Goal: Task Accomplishment & Management: Use online tool/utility

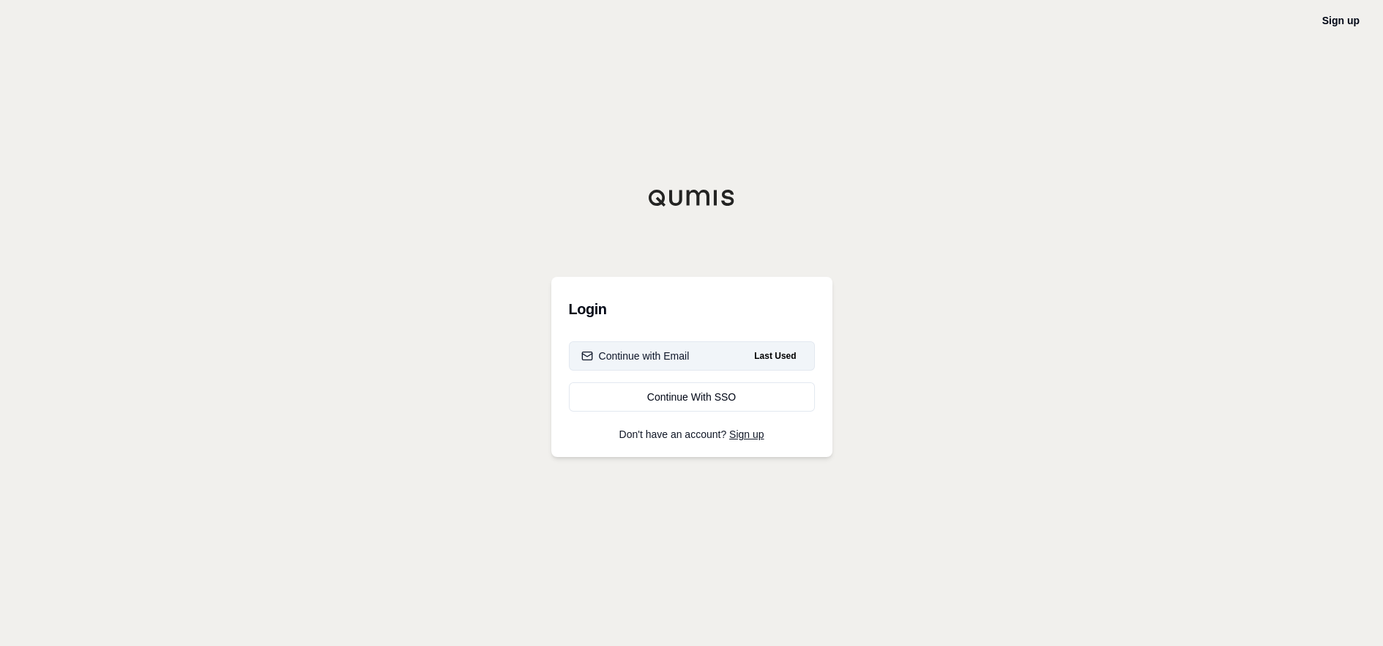
click at [649, 353] on div "Continue with Email" at bounding box center [635, 355] width 108 height 15
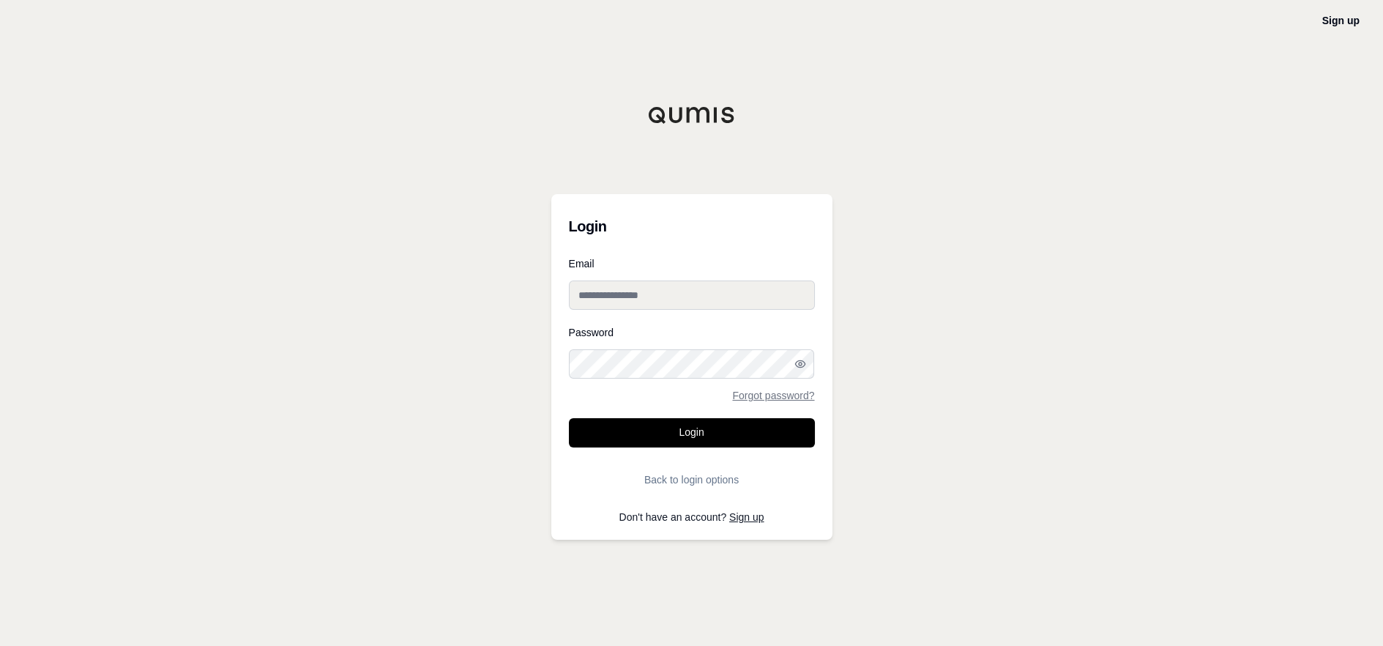
click at [626, 298] on input "Email" at bounding box center [692, 294] width 246 height 29
type input "**********"
click at [569, 418] on button "Login" at bounding box center [692, 432] width 246 height 29
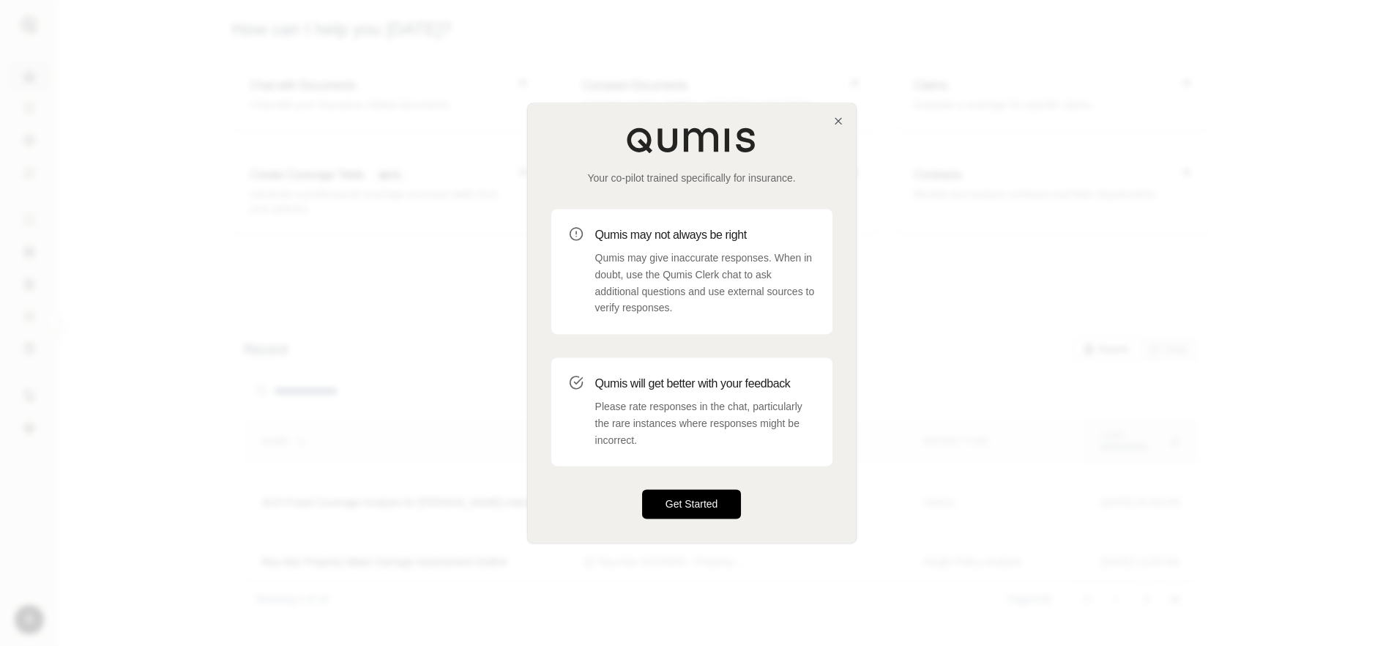
click at [680, 500] on button "Get Started" at bounding box center [692, 504] width 100 height 29
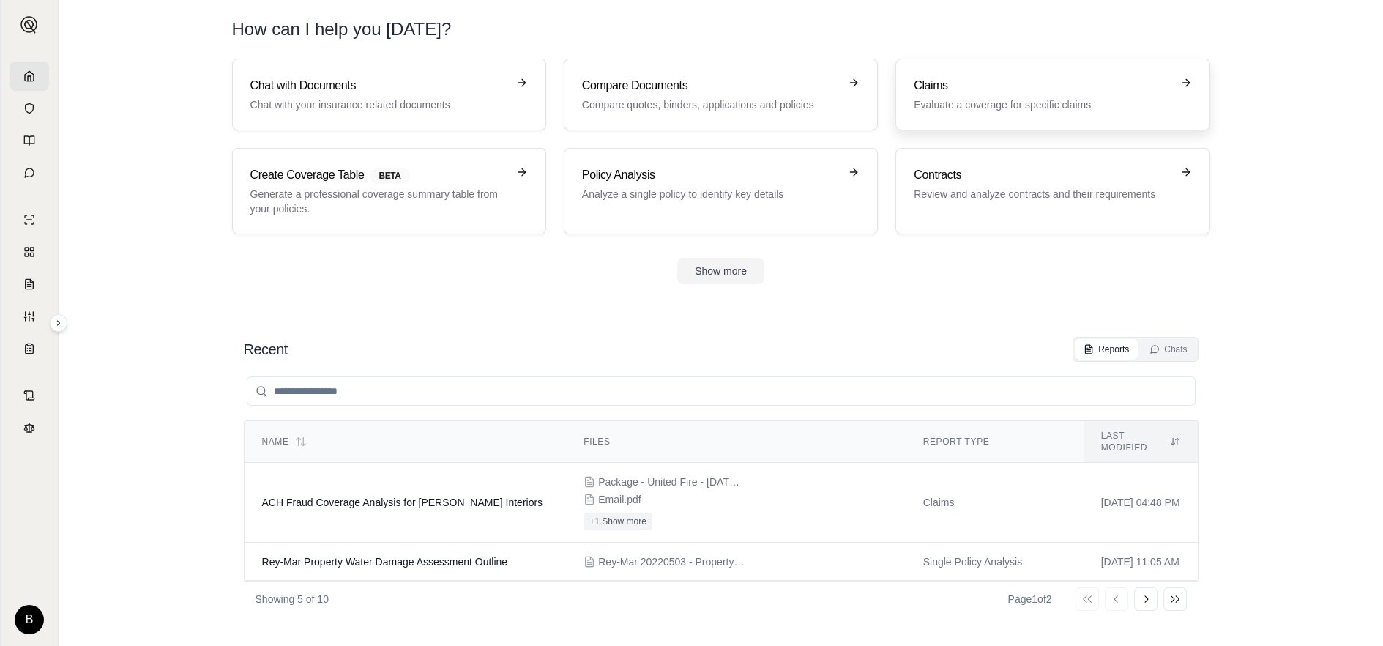
click at [933, 94] on h3 "Claims" at bounding box center [1042, 86] width 257 height 18
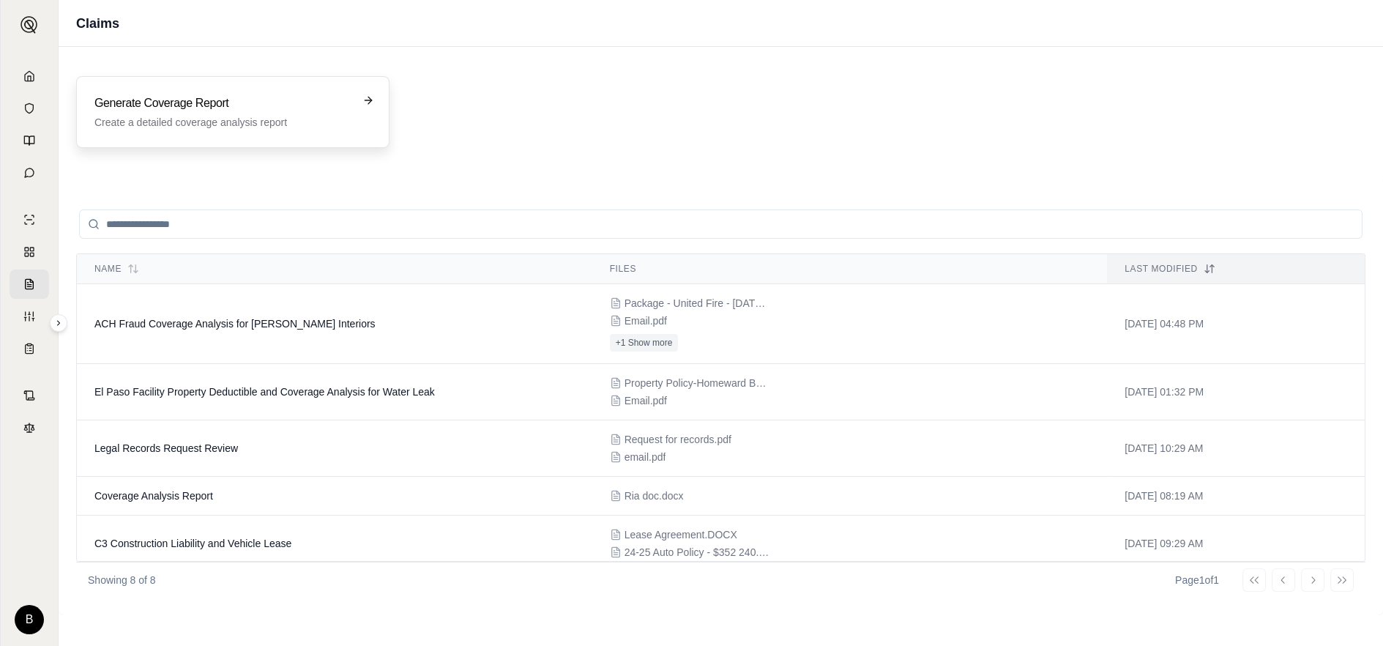
click at [162, 118] on p "Create a detailed coverage analysis report" at bounding box center [222, 122] width 256 height 15
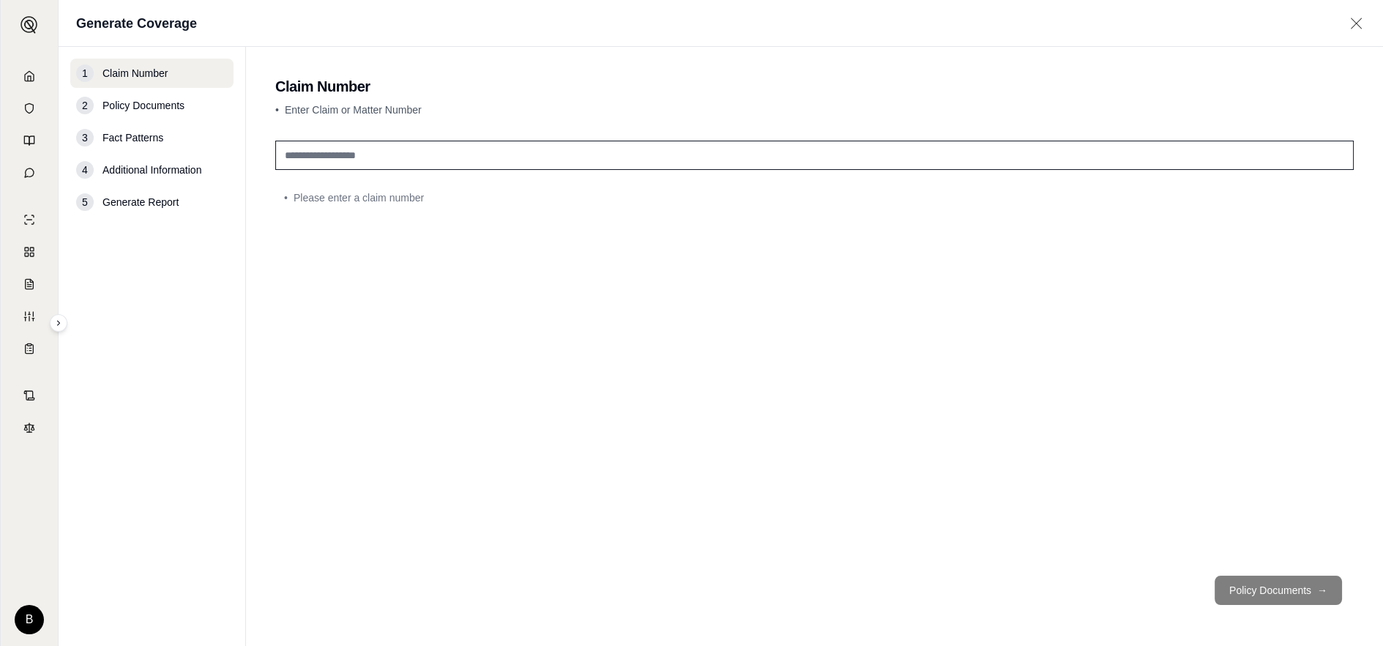
drag, startPoint x: 343, startPoint y: 157, endPoint x: 370, endPoint y: 152, distance: 27.7
click at [343, 157] on input "text" at bounding box center [814, 155] width 1078 height 29
type input "**********"
click at [1246, 589] on button "Policy Documents →" at bounding box center [1277, 589] width 127 height 29
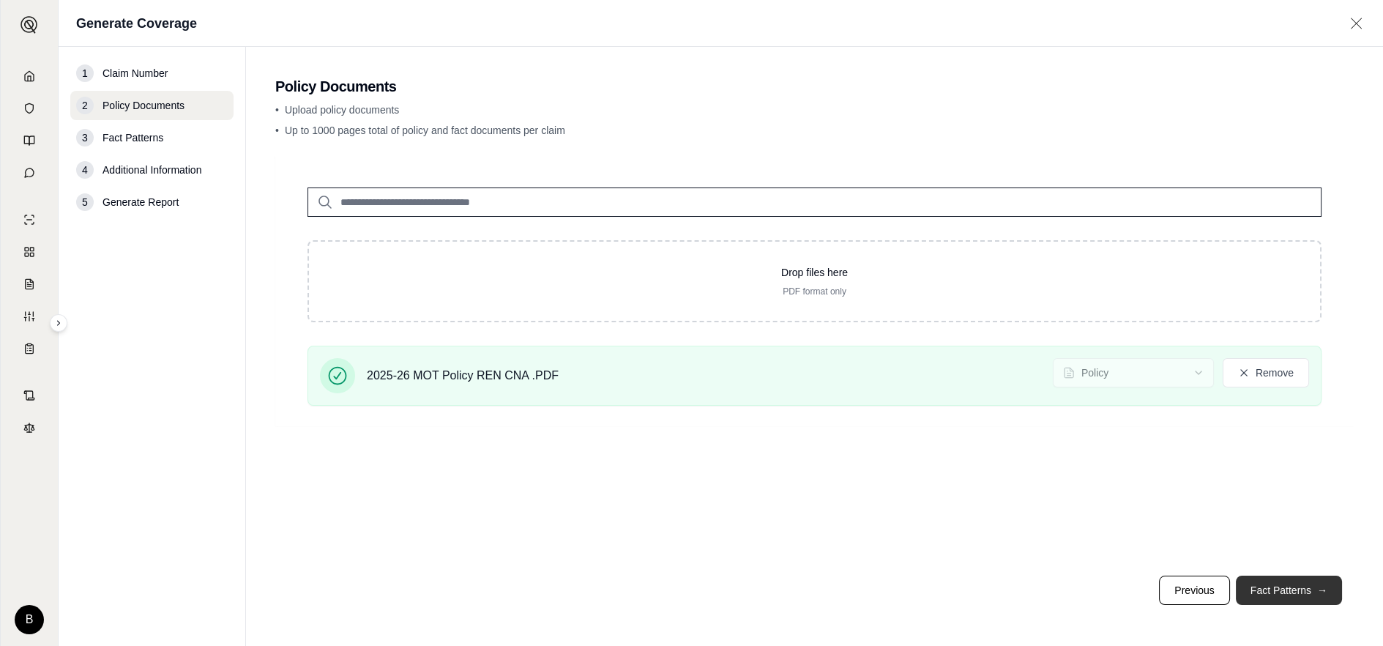
click at [1258, 588] on button "Fact Patterns →" at bounding box center [1289, 589] width 106 height 29
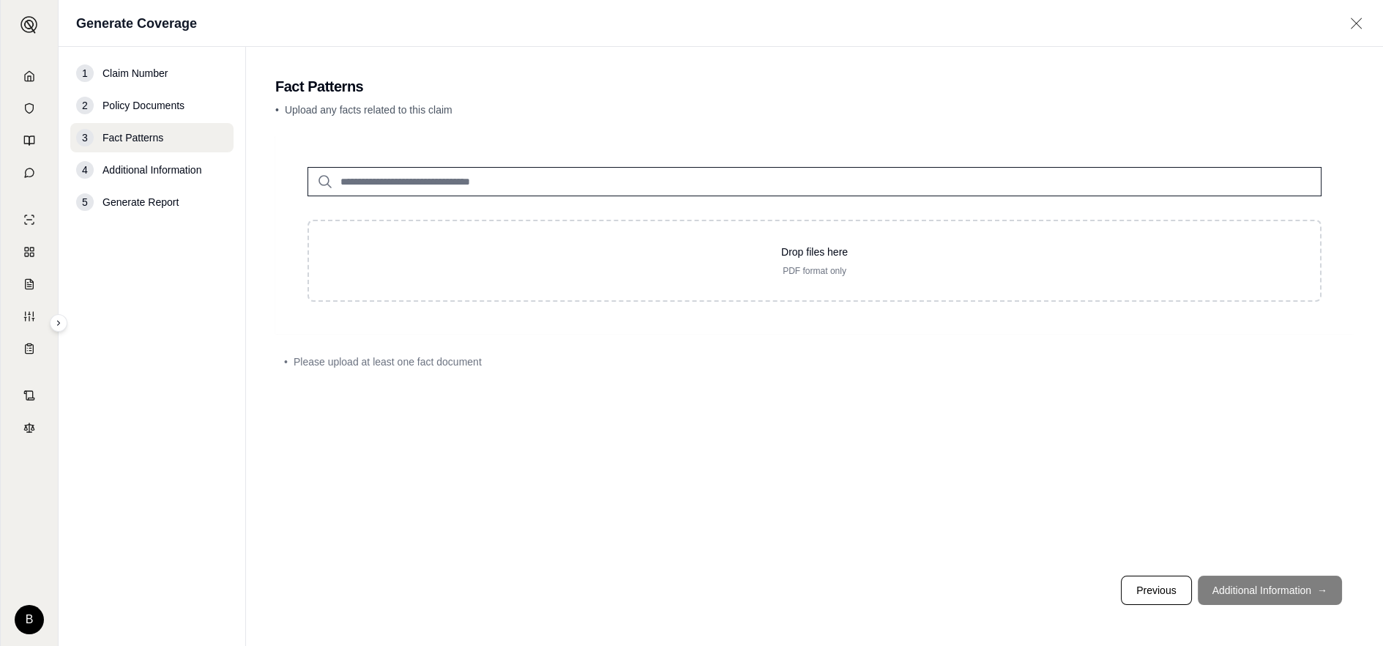
click at [407, 181] on input "search" at bounding box center [814, 181] width 1014 height 29
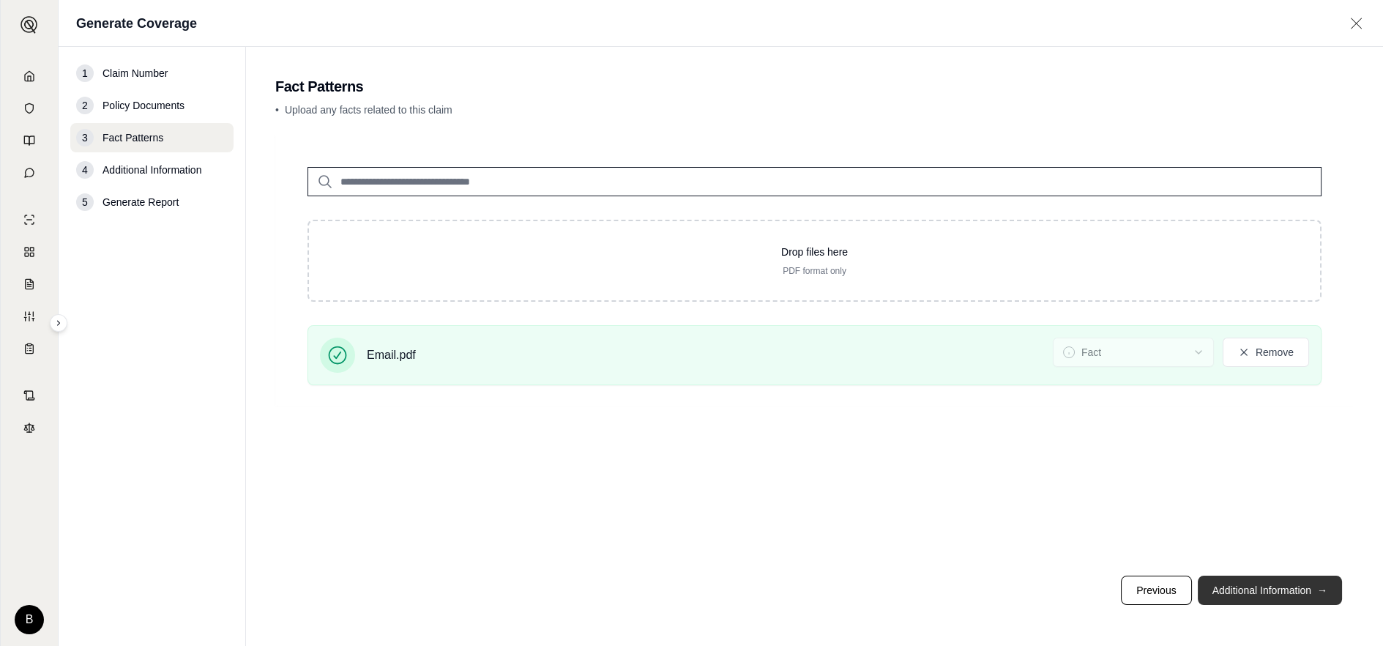
click at [1248, 589] on button "Additional Information →" at bounding box center [1270, 589] width 144 height 29
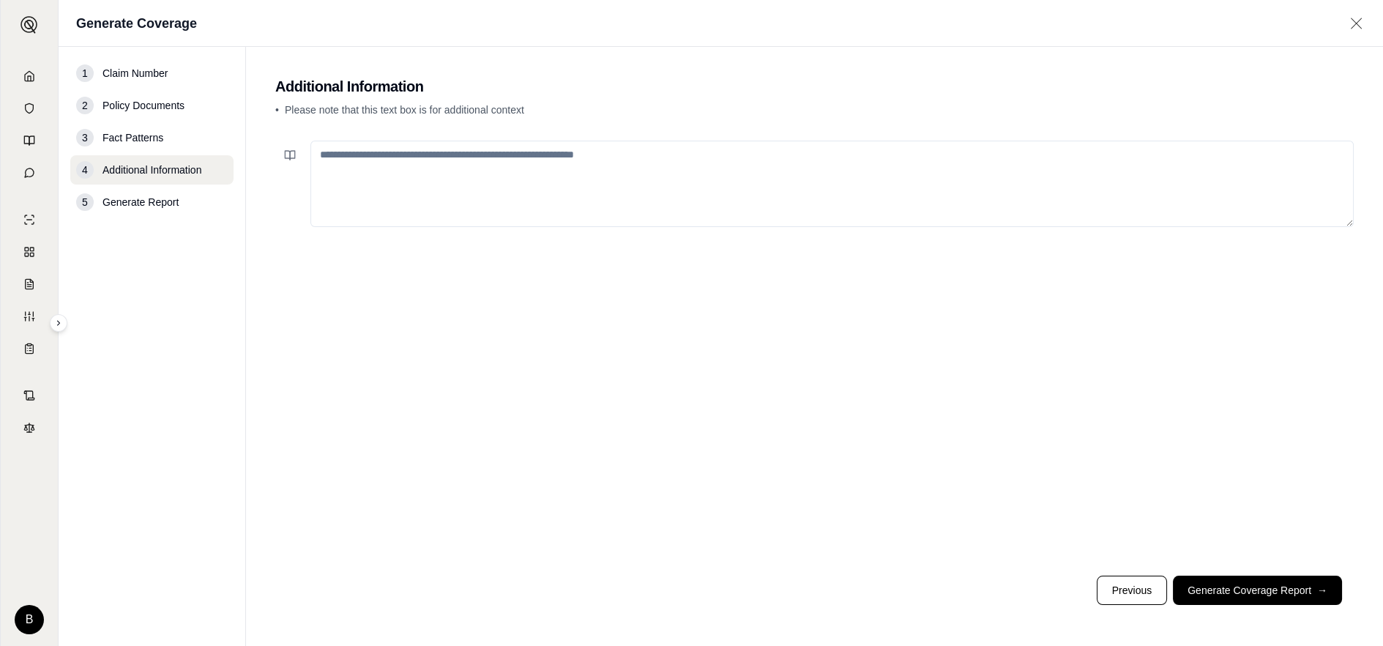
click at [397, 169] on textarea at bounding box center [831, 184] width 1043 height 86
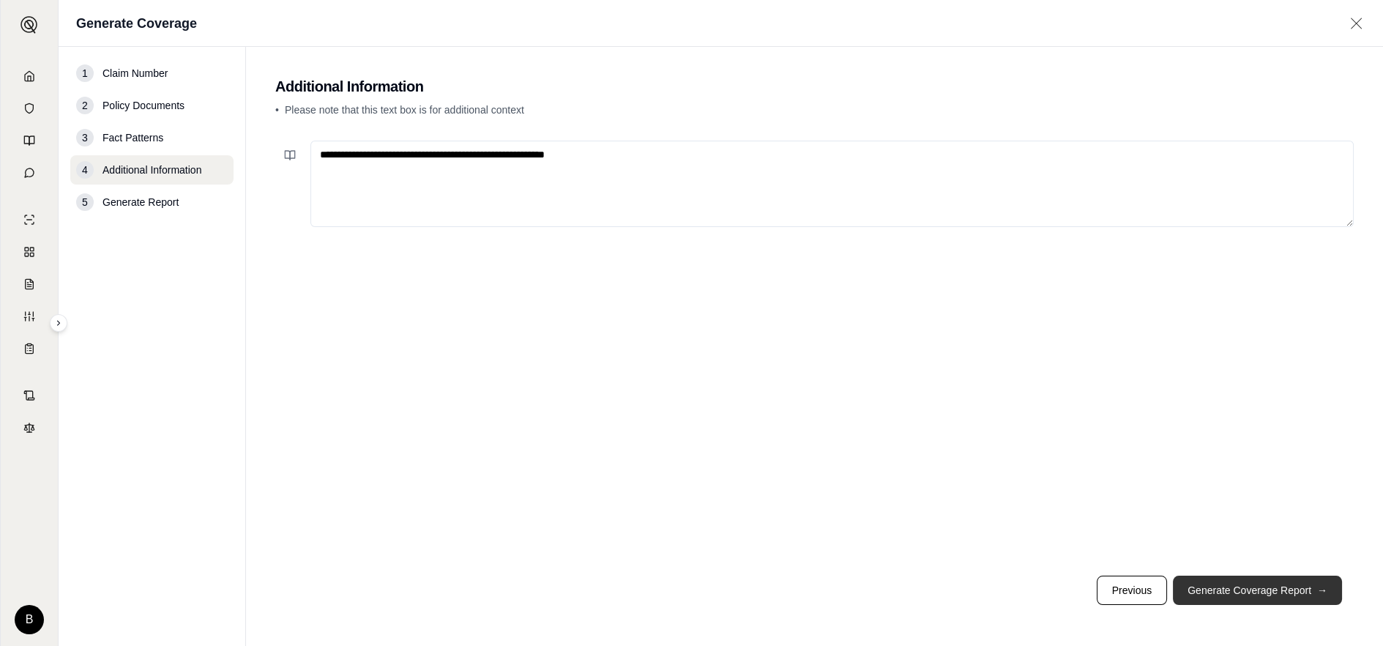
type textarea "**********"
click at [1219, 589] on button "Generate Coverage Report →" at bounding box center [1257, 589] width 169 height 29
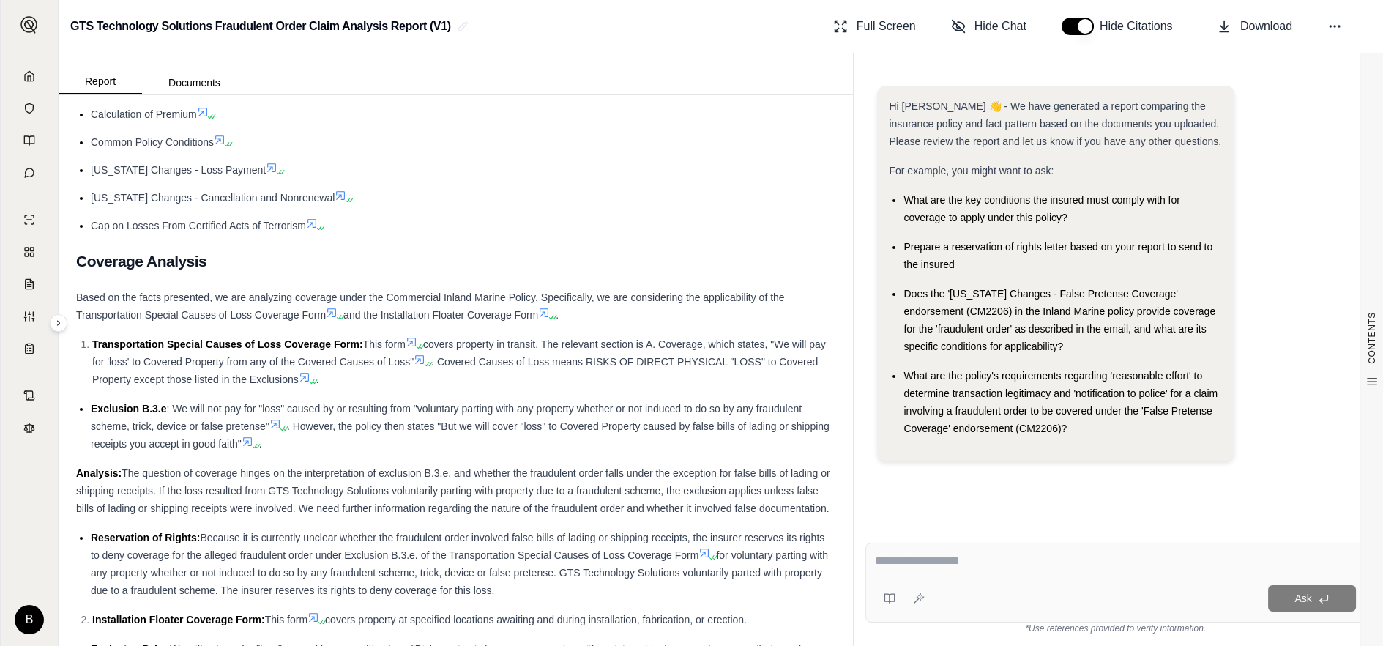
scroll to position [4066, 0]
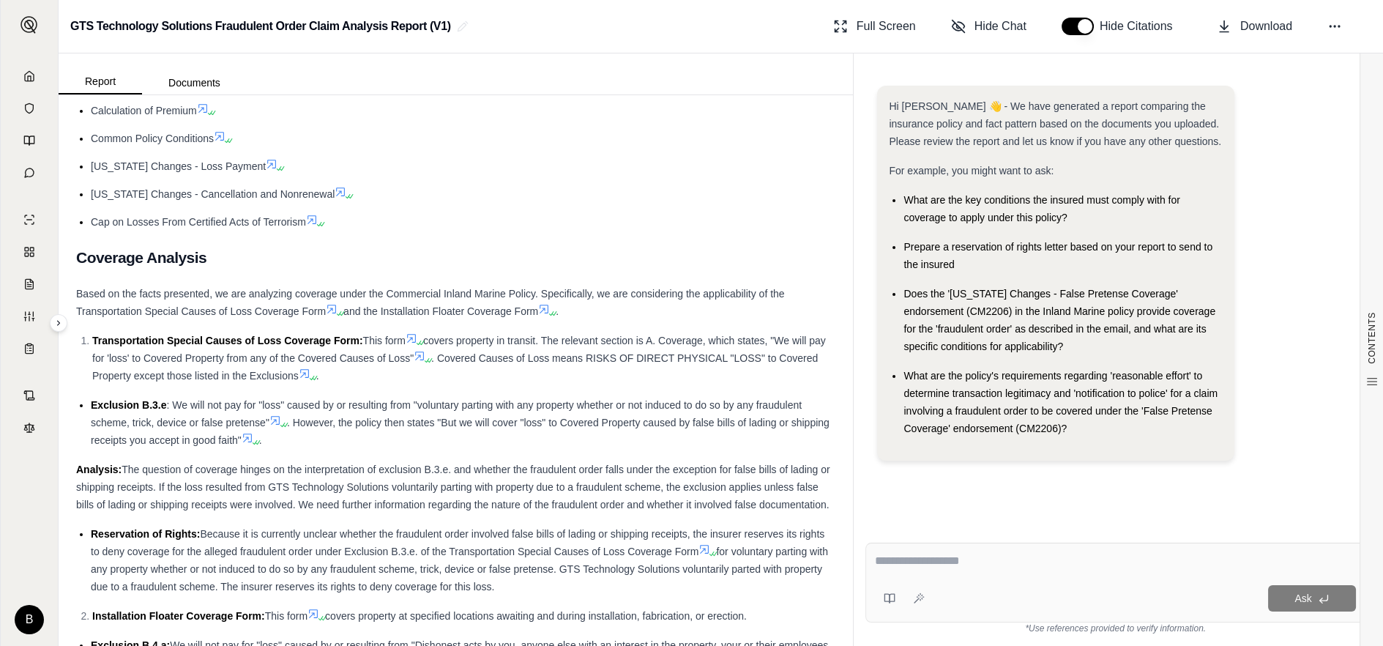
drag, startPoint x: 92, startPoint y: 402, endPoint x: 445, endPoint y: 514, distance: 370.2
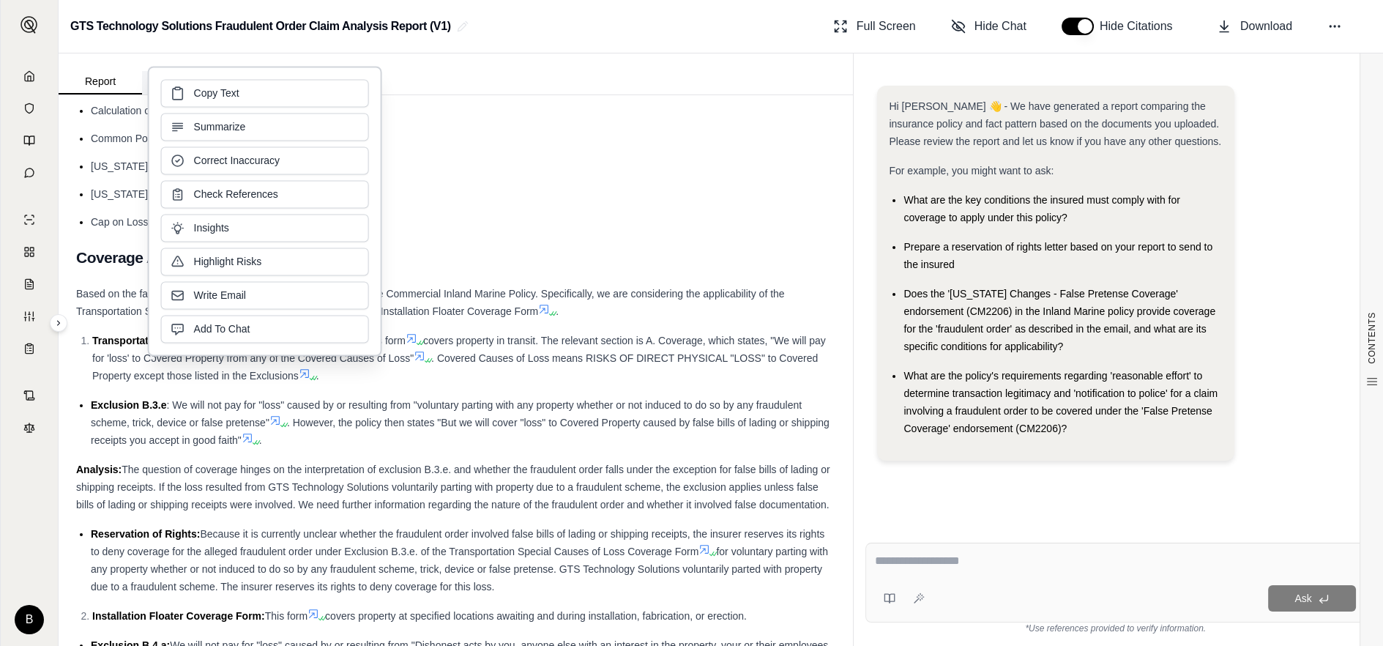
drag, startPoint x: 210, startPoint y: 417, endPoint x: 210, endPoint y: 92, distance: 324.3
click at [209, 91] on span "Copy Text" at bounding box center [216, 93] width 45 height 15
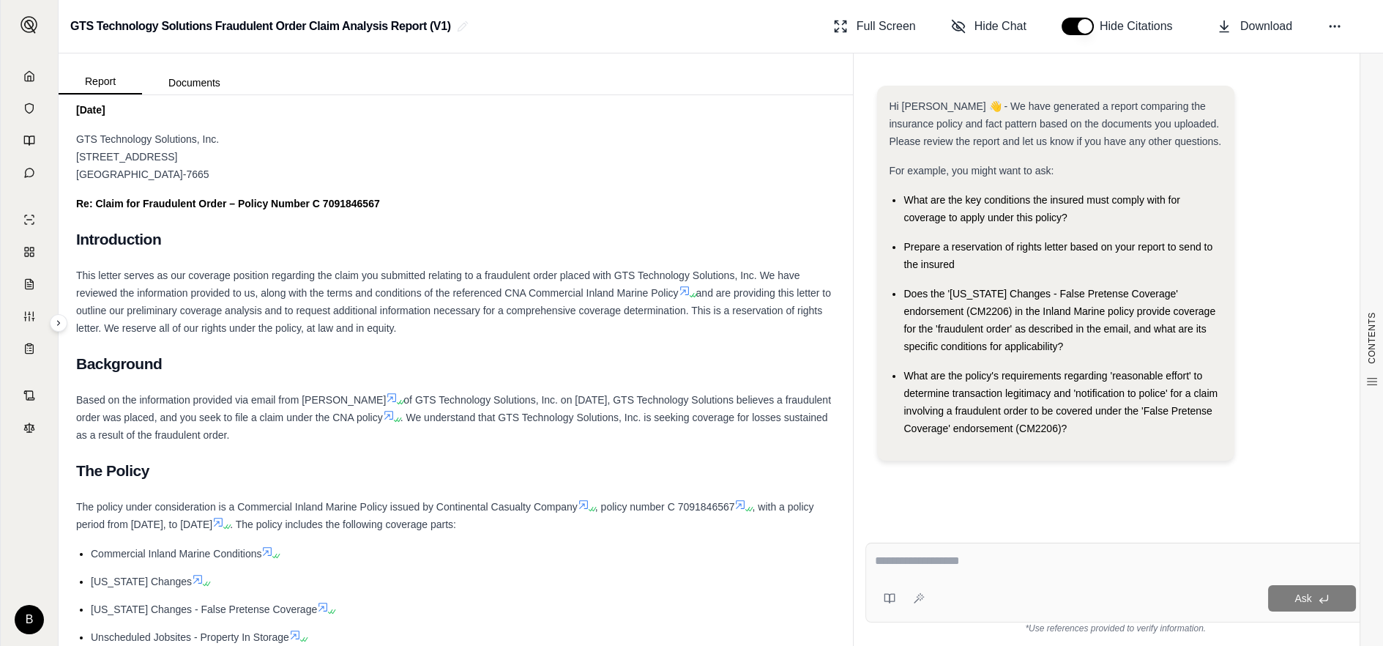
scroll to position [3253, 0]
